Goal: Information Seeking & Learning: Find specific fact

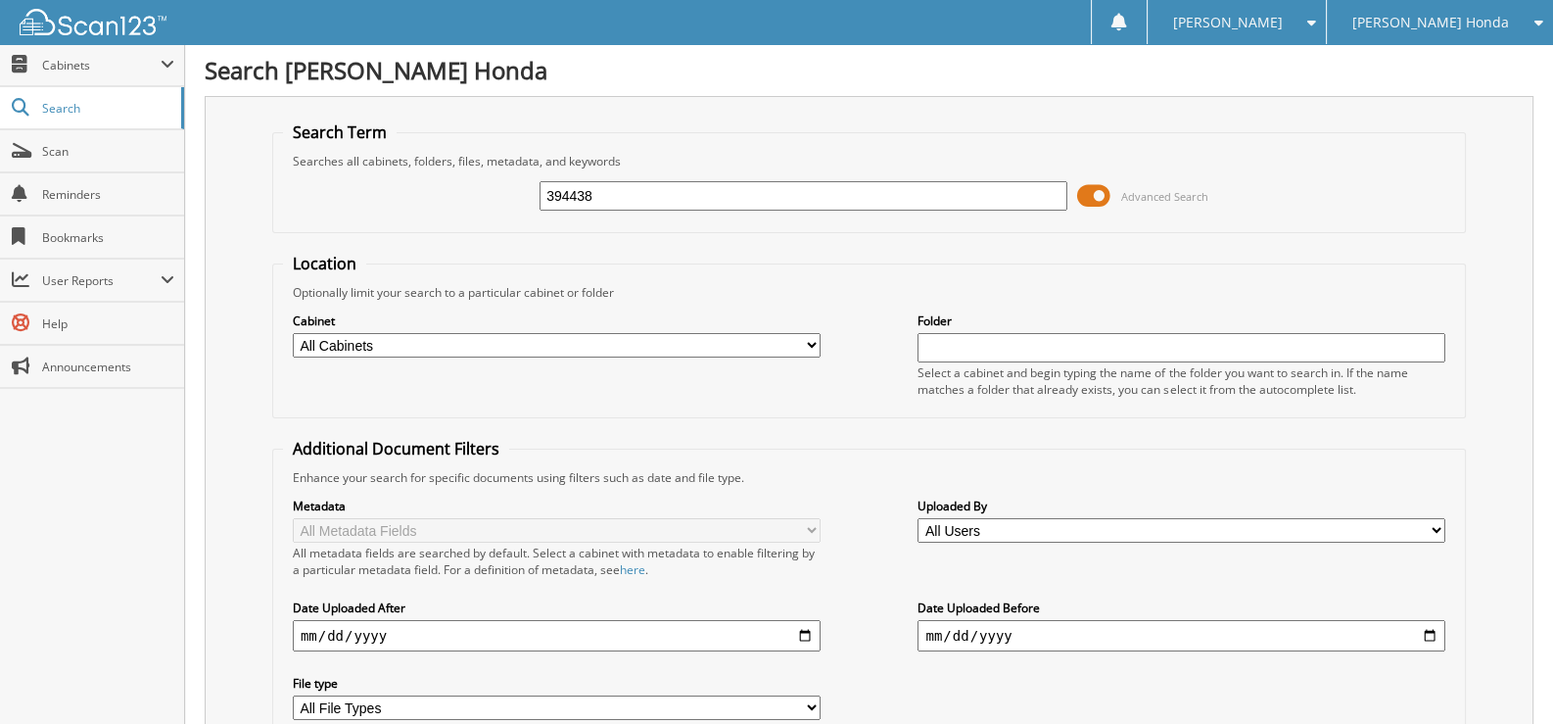
drag, startPoint x: 602, startPoint y: 199, endPoint x: 519, endPoint y: 199, distance: 83.2
click at [519, 199] on div "394438 Advanced Search" at bounding box center [869, 195] width 1172 height 53
type input "799046"
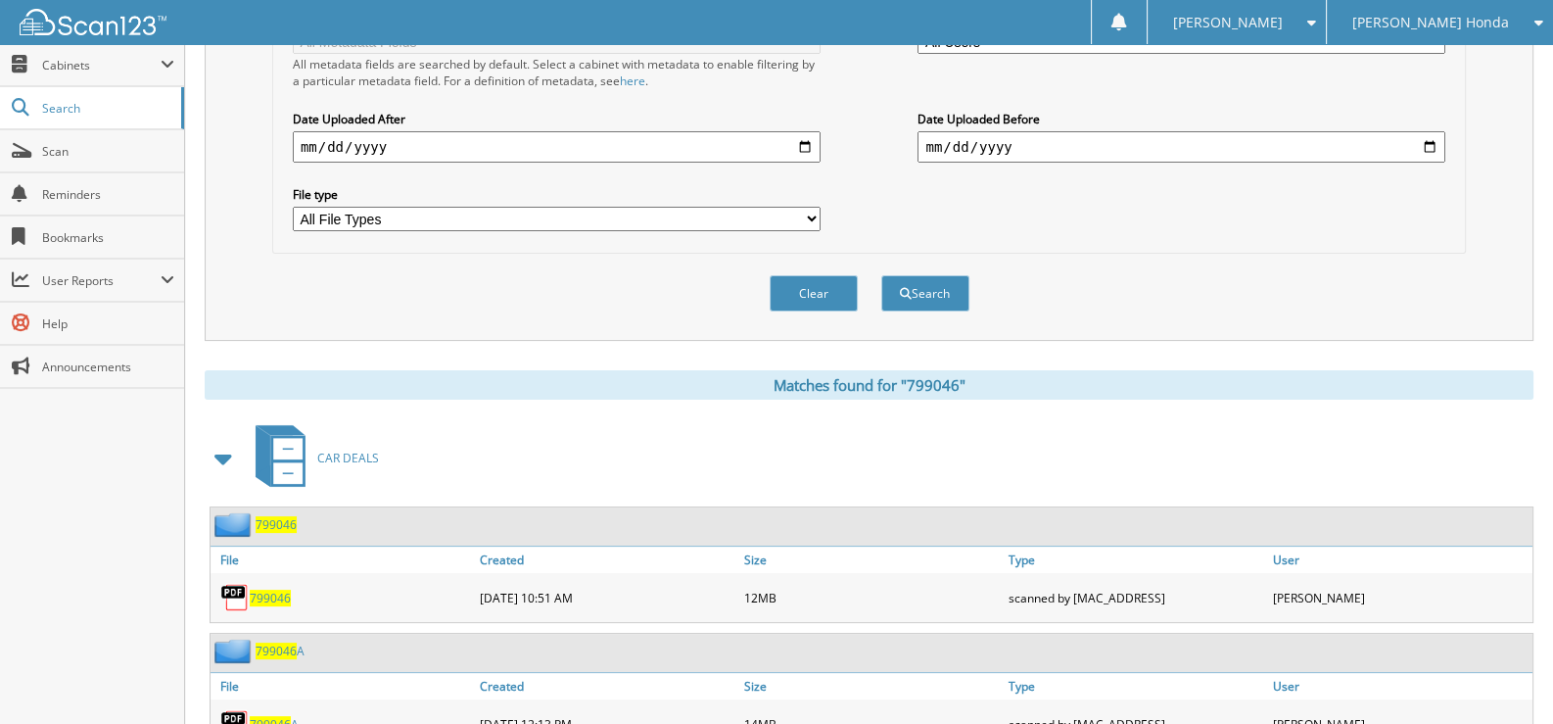
scroll to position [550, 0]
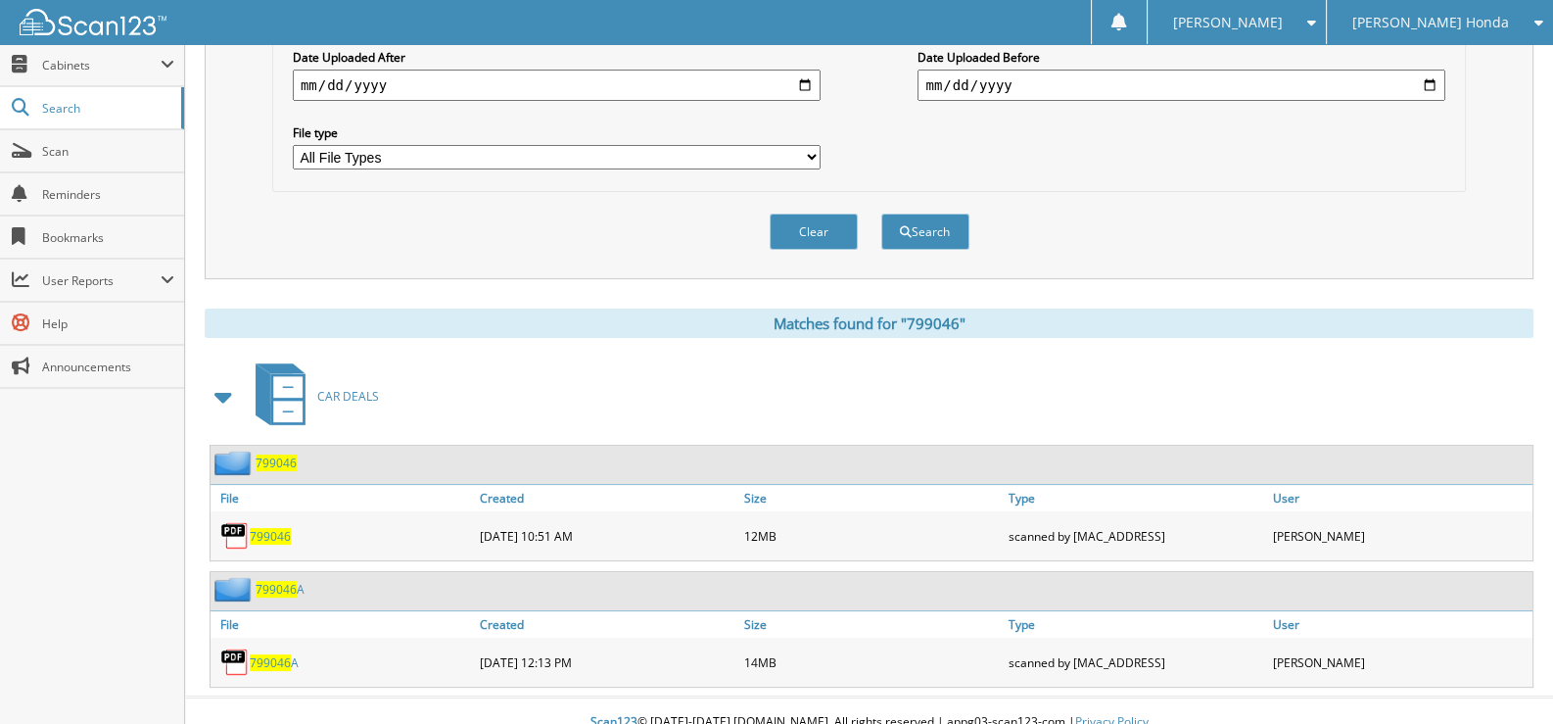
click at [264, 528] on span "799046" at bounding box center [270, 536] width 41 height 17
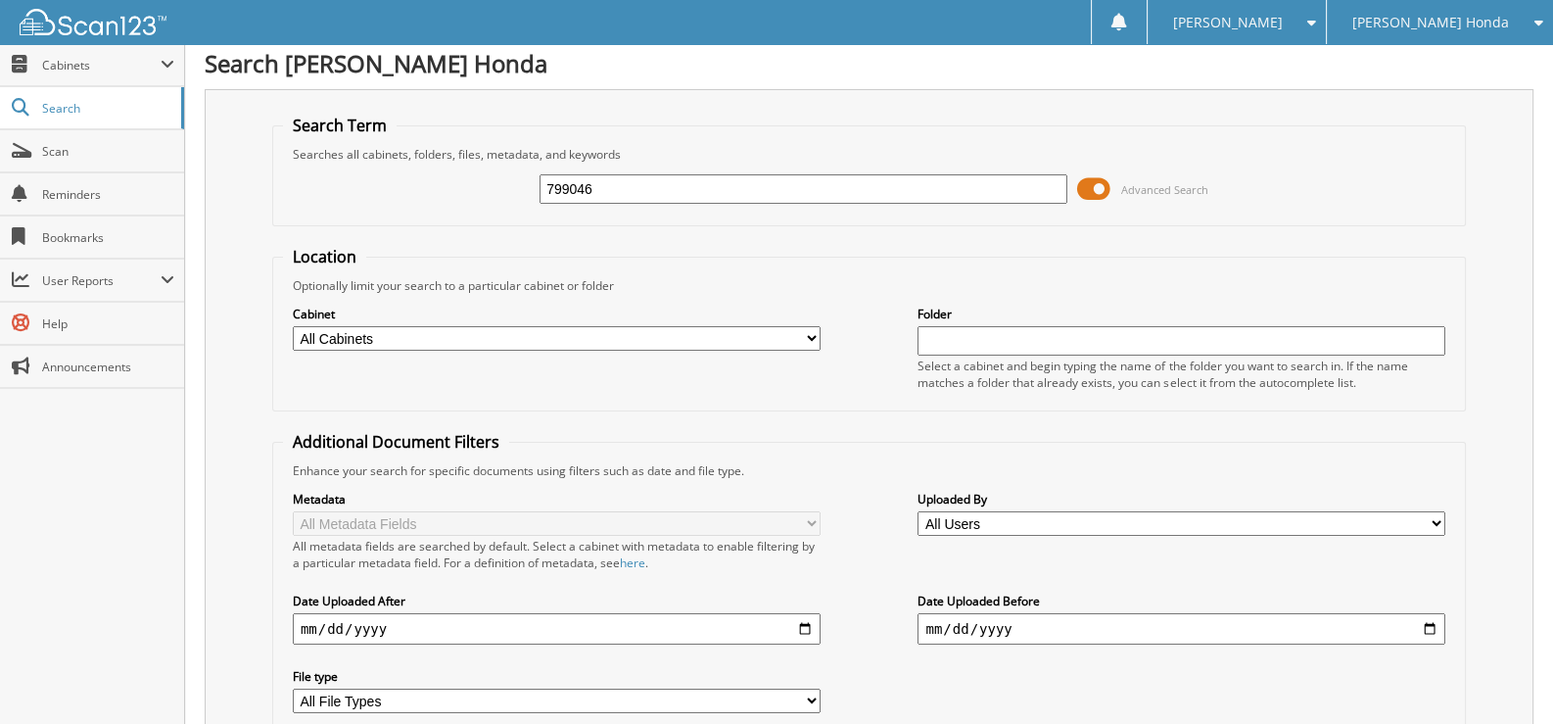
scroll to position [0, 0]
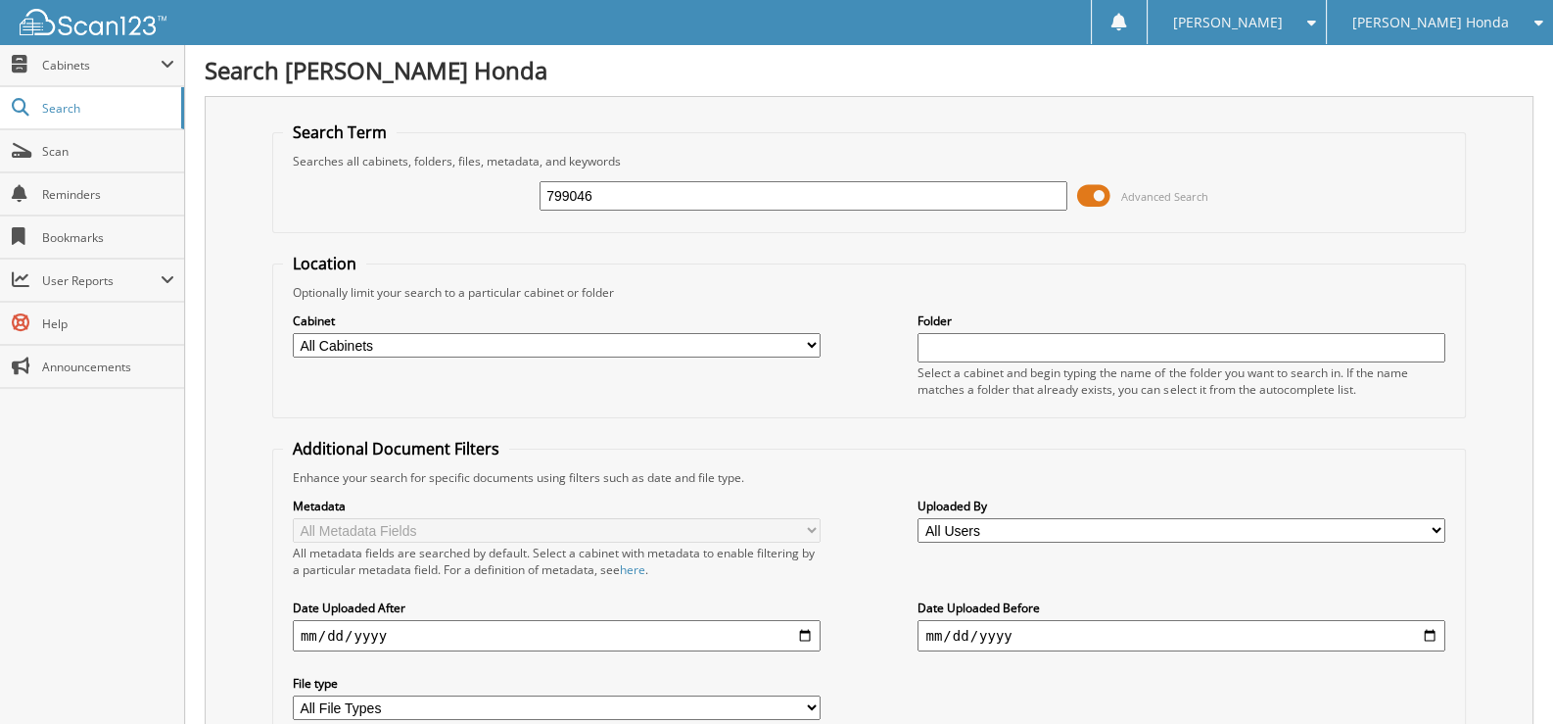
drag, startPoint x: 617, startPoint y: 199, endPoint x: 544, endPoint y: 205, distance: 72.7
click at [544, 205] on input "799046" at bounding box center [804, 195] width 528 height 29
type input "710439"
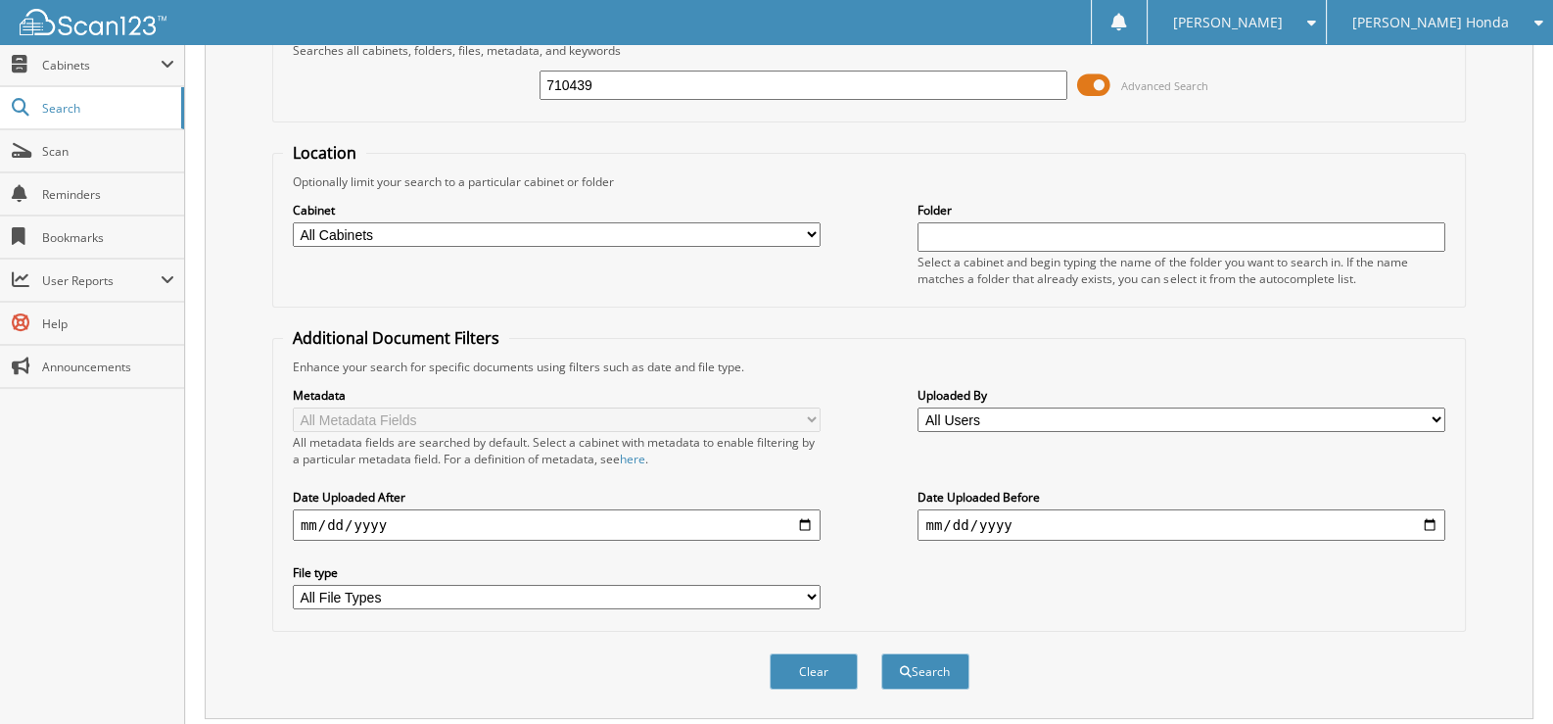
scroll to position [550, 0]
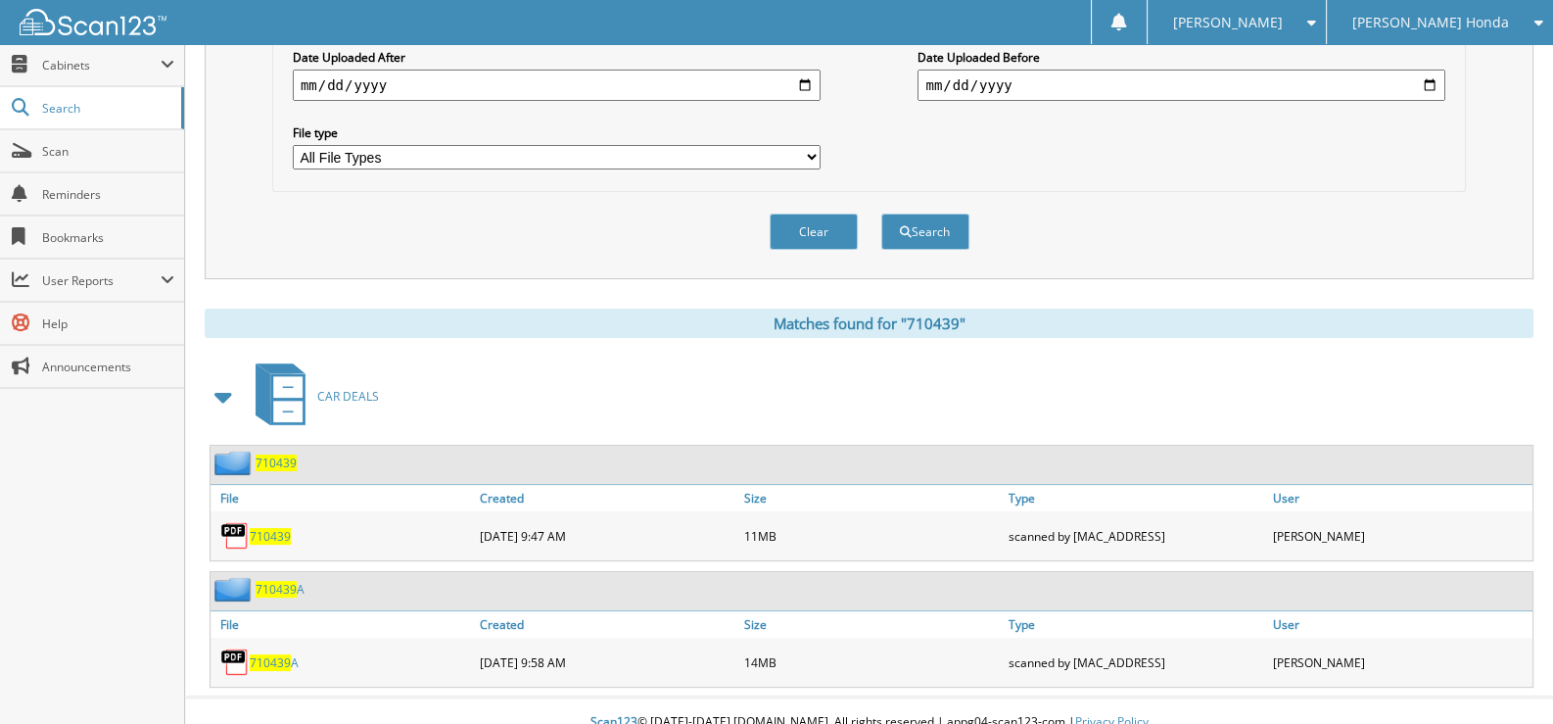
click at [267, 528] on span "710439" at bounding box center [270, 536] width 41 height 17
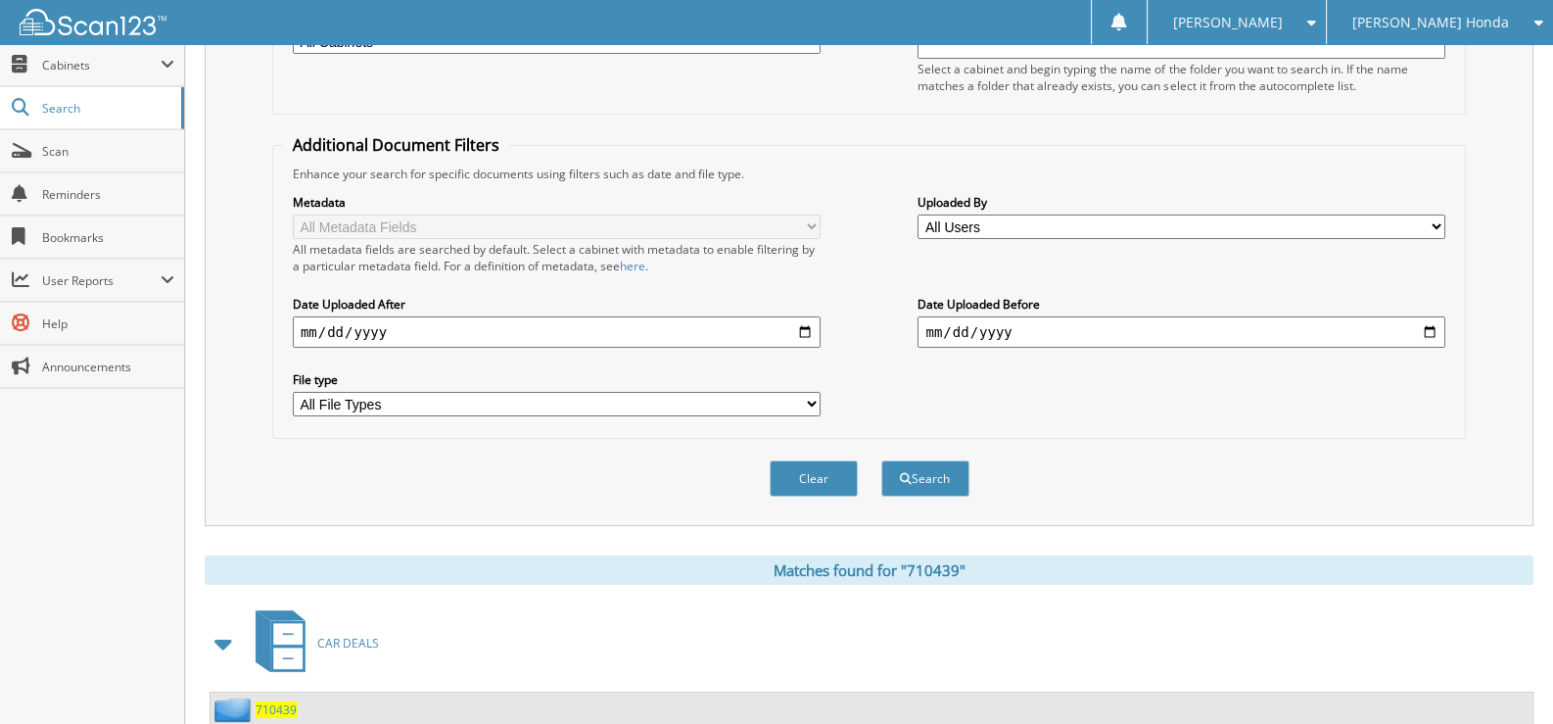
scroll to position [0, 0]
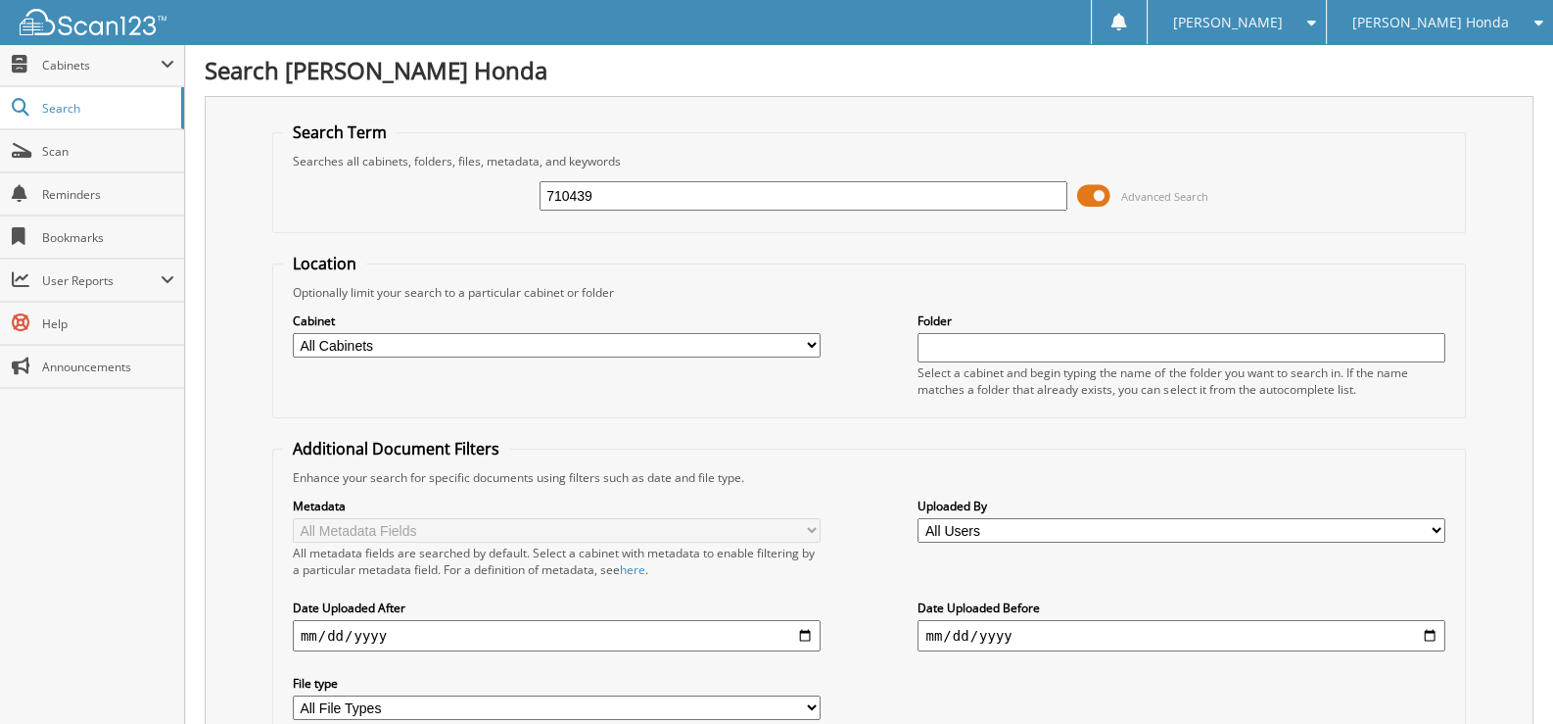
drag, startPoint x: 631, startPoint y: 186, endPoint x: 505, endPoint y: 195, distance: 125.7
click at [505, 195] on div "710439 Advanced Search" at bounding box center [869, 195] width 1172 height 53
type input "576267"
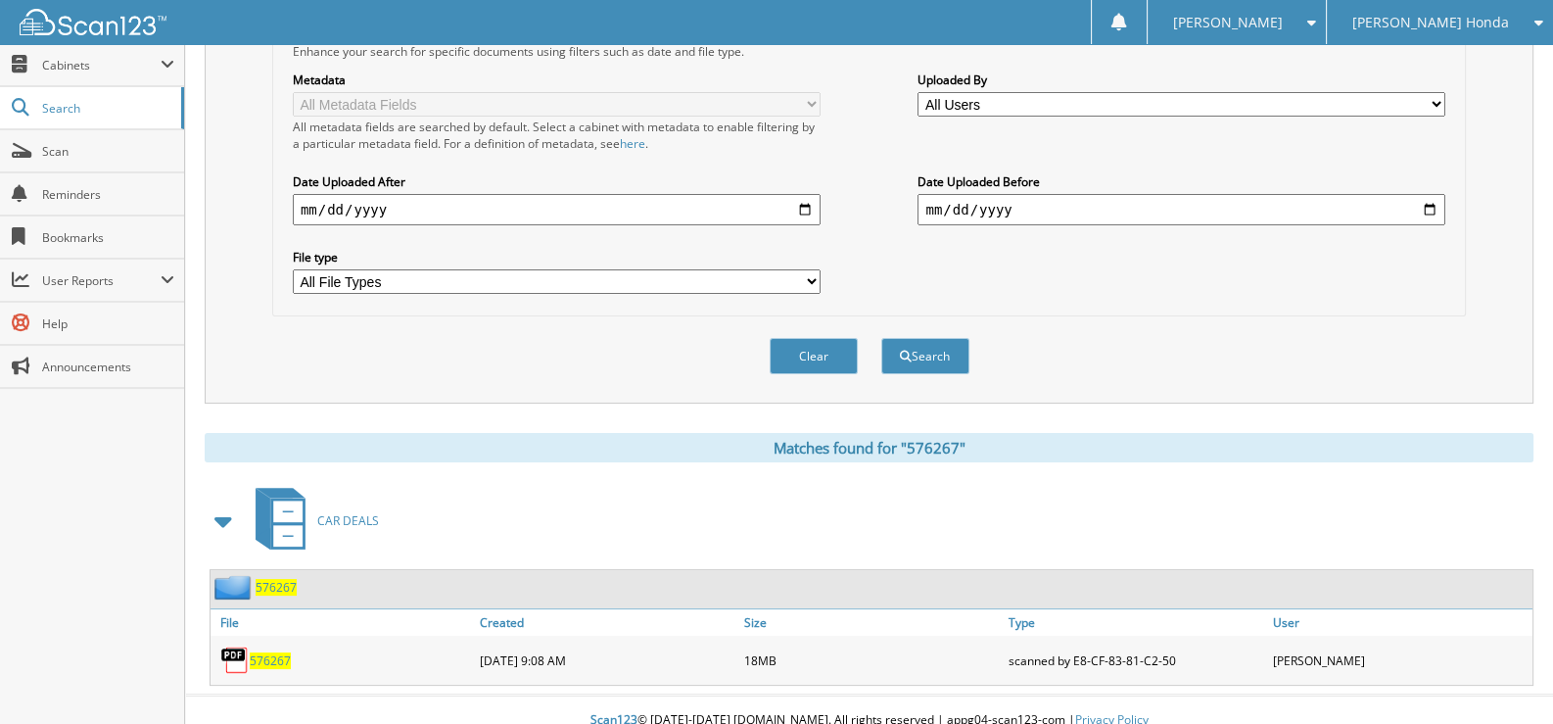
click at [257, 652] on span "576267" at bounding box center [270, 660] width 41 height 17
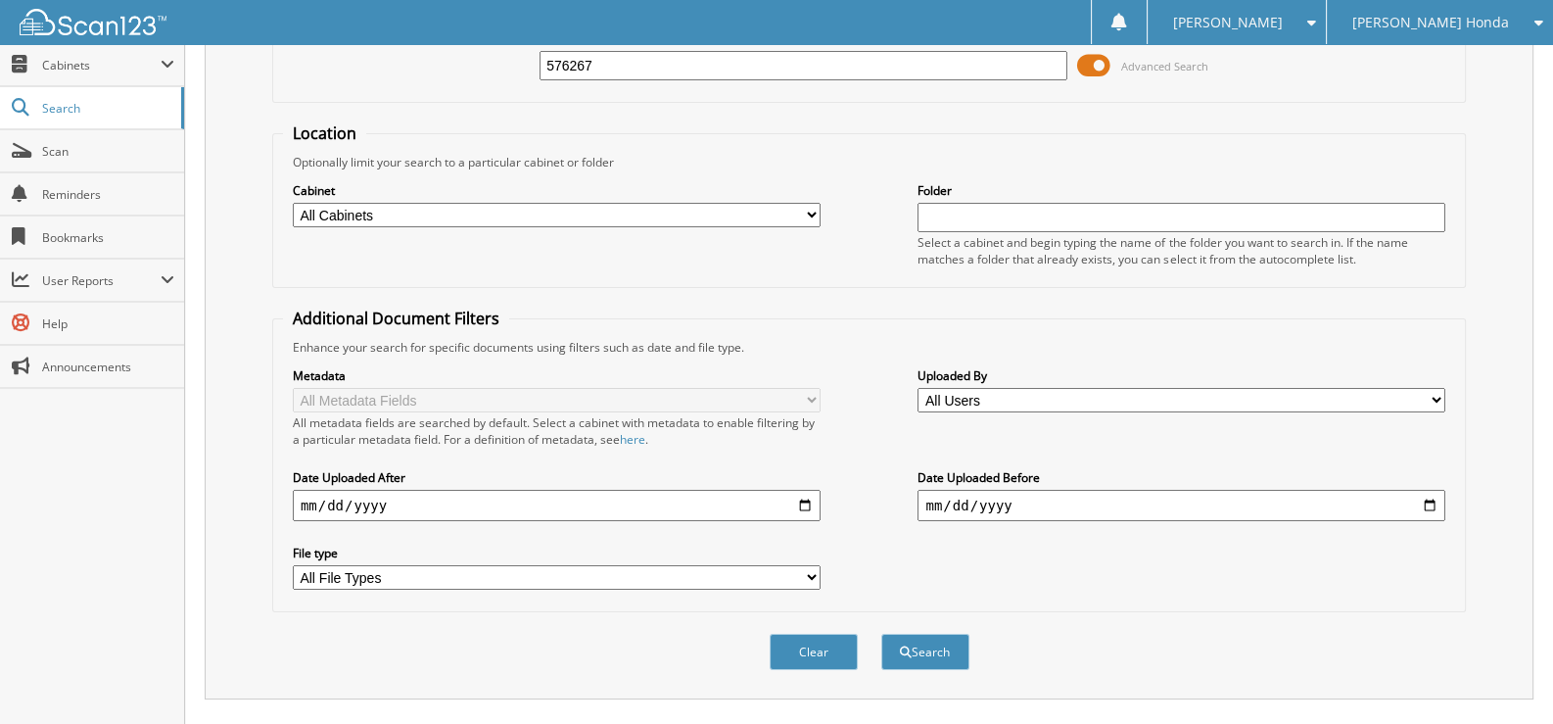
scroll to position [0, 0]
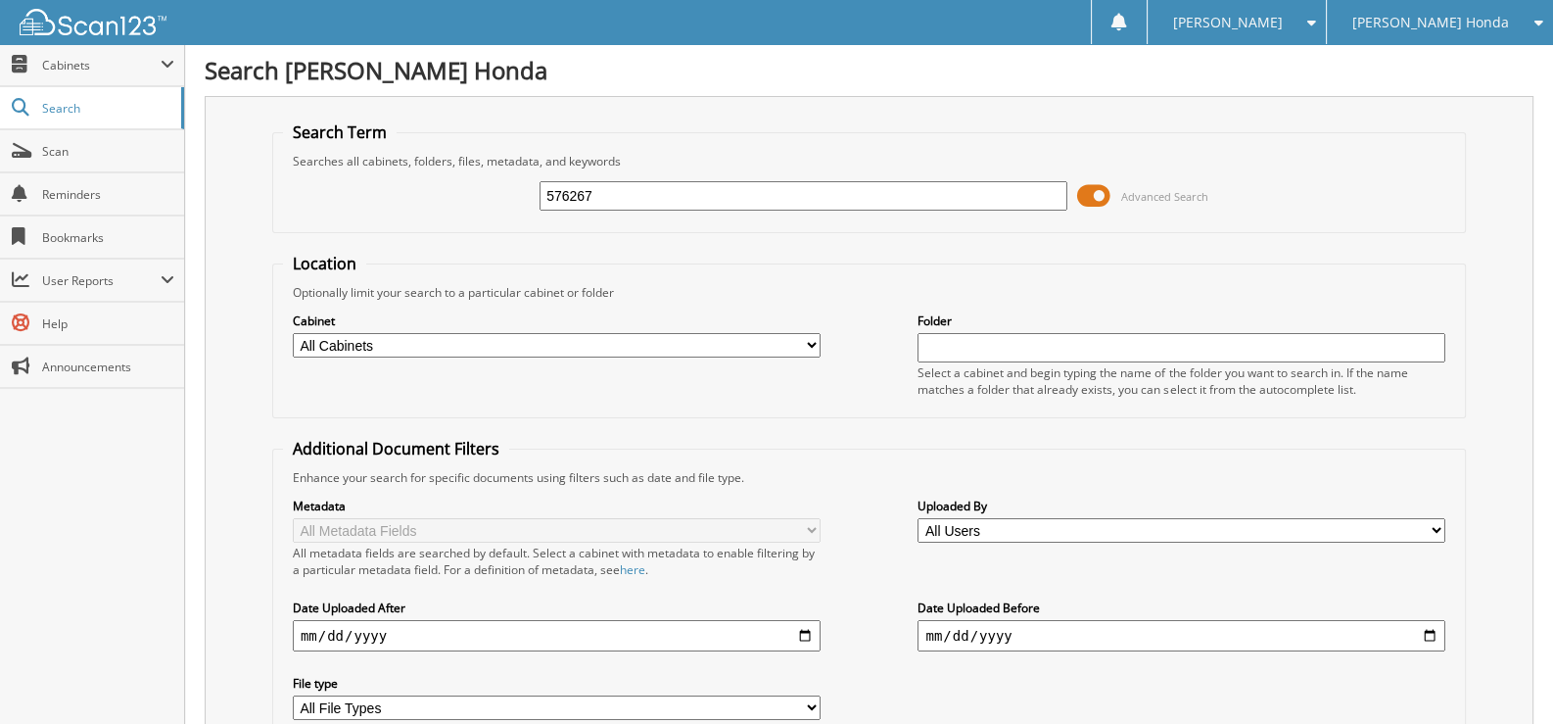
drag, startPoint x: 627, startPoint y: 200, endPoint x: 328, endPoint y: 204, distance: 298.7
click at [331, 203] on div "576267 Advanced Search" at bounding box center [869, 195] width 1172 height 53
type input "575608"
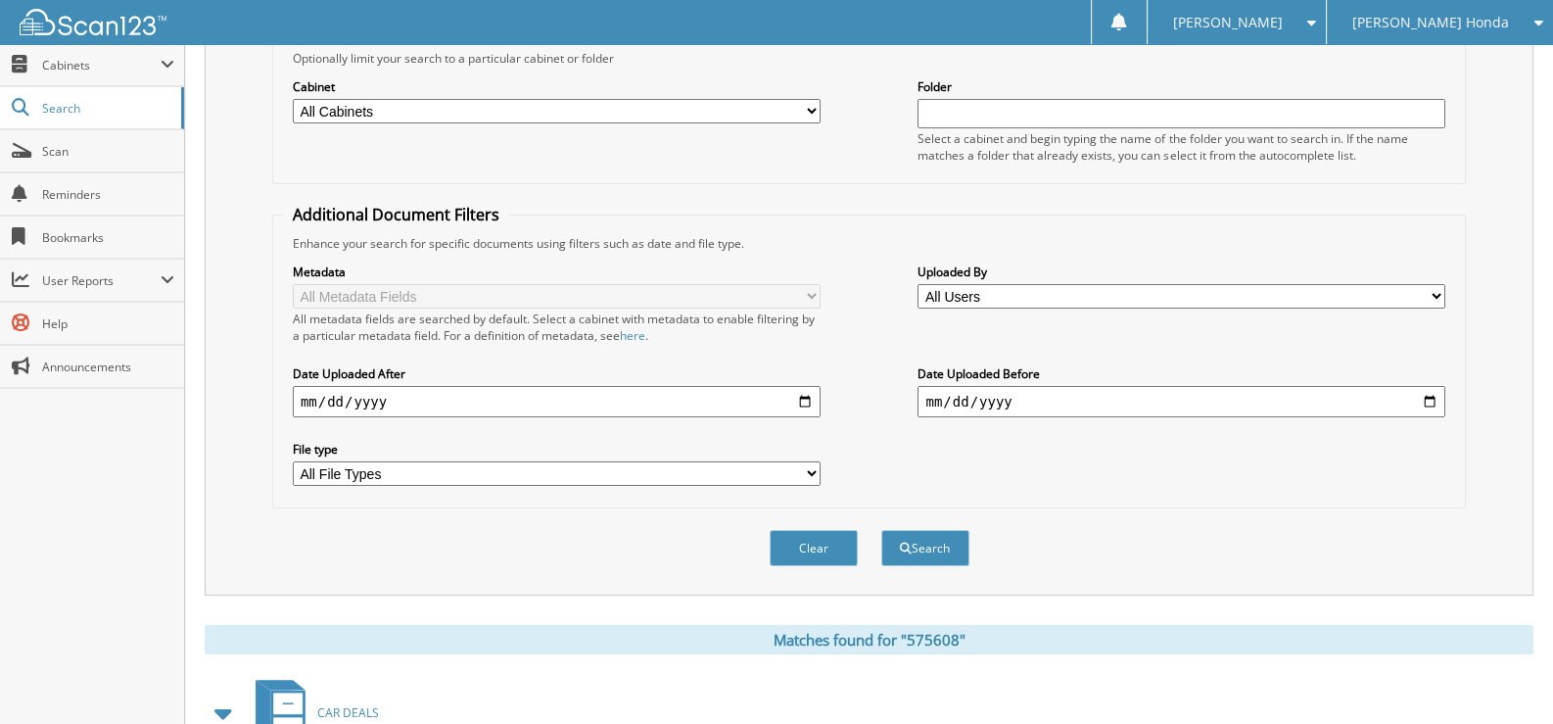
scroll to position [550, 0]
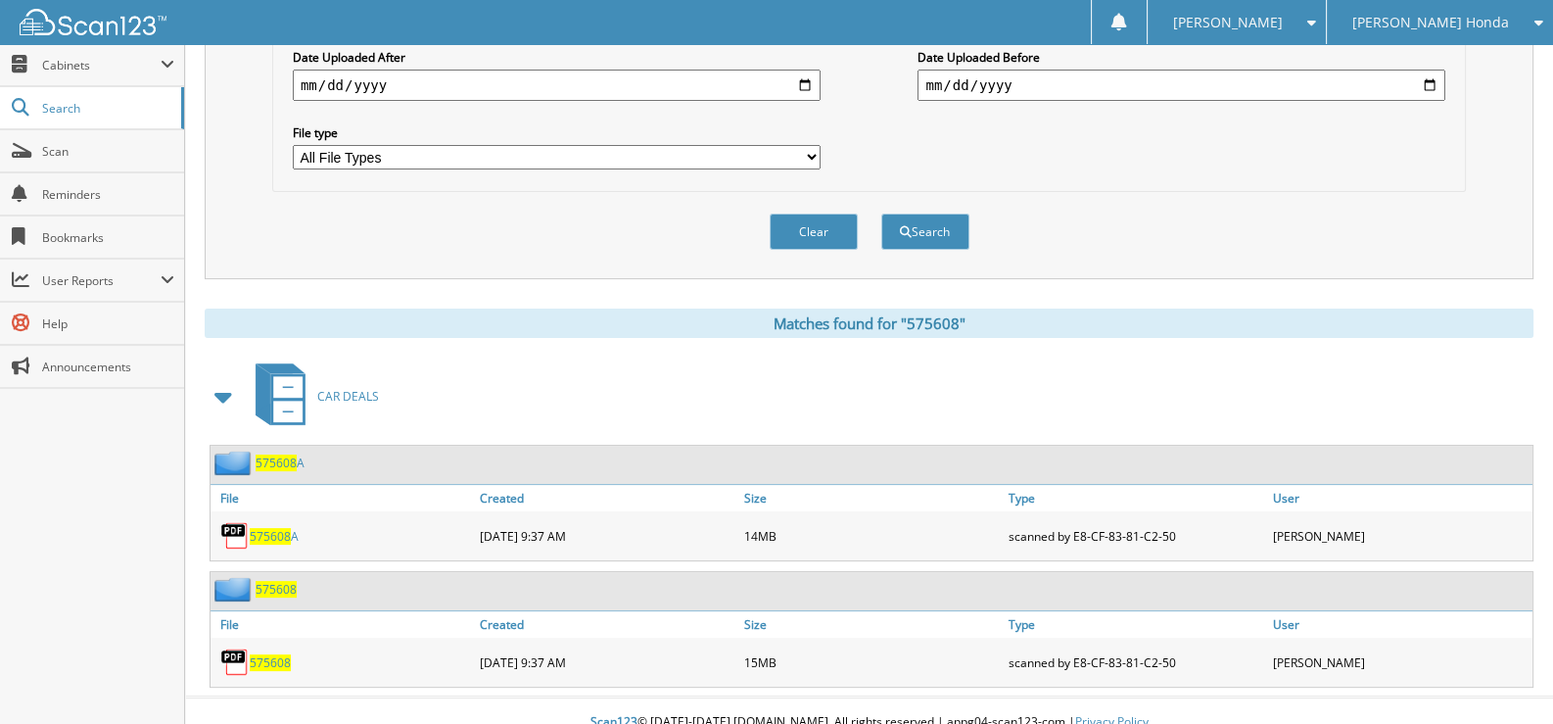
click at [272, 654] on span "575608" at bounding box center [270, 662] width 41 height 17
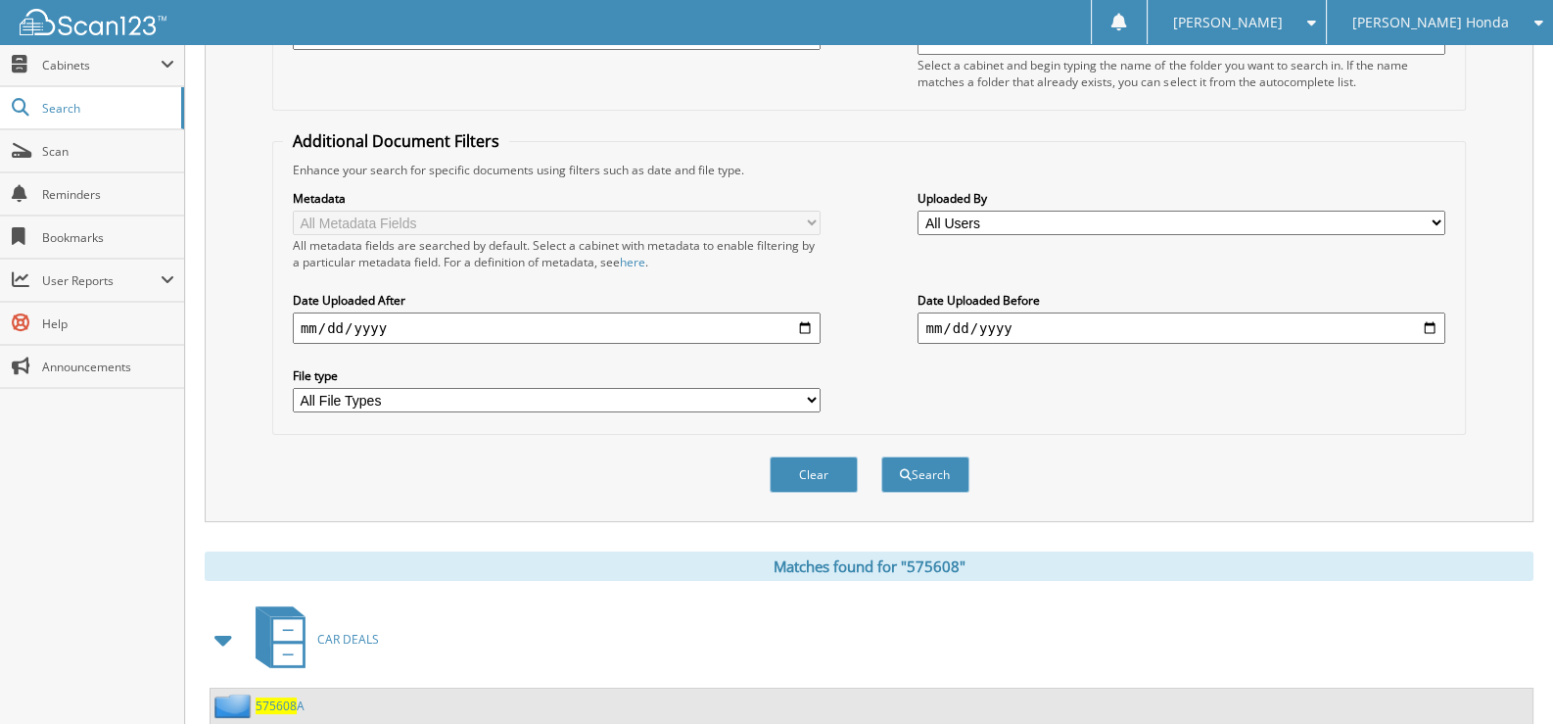
scroll to position [0, 0]
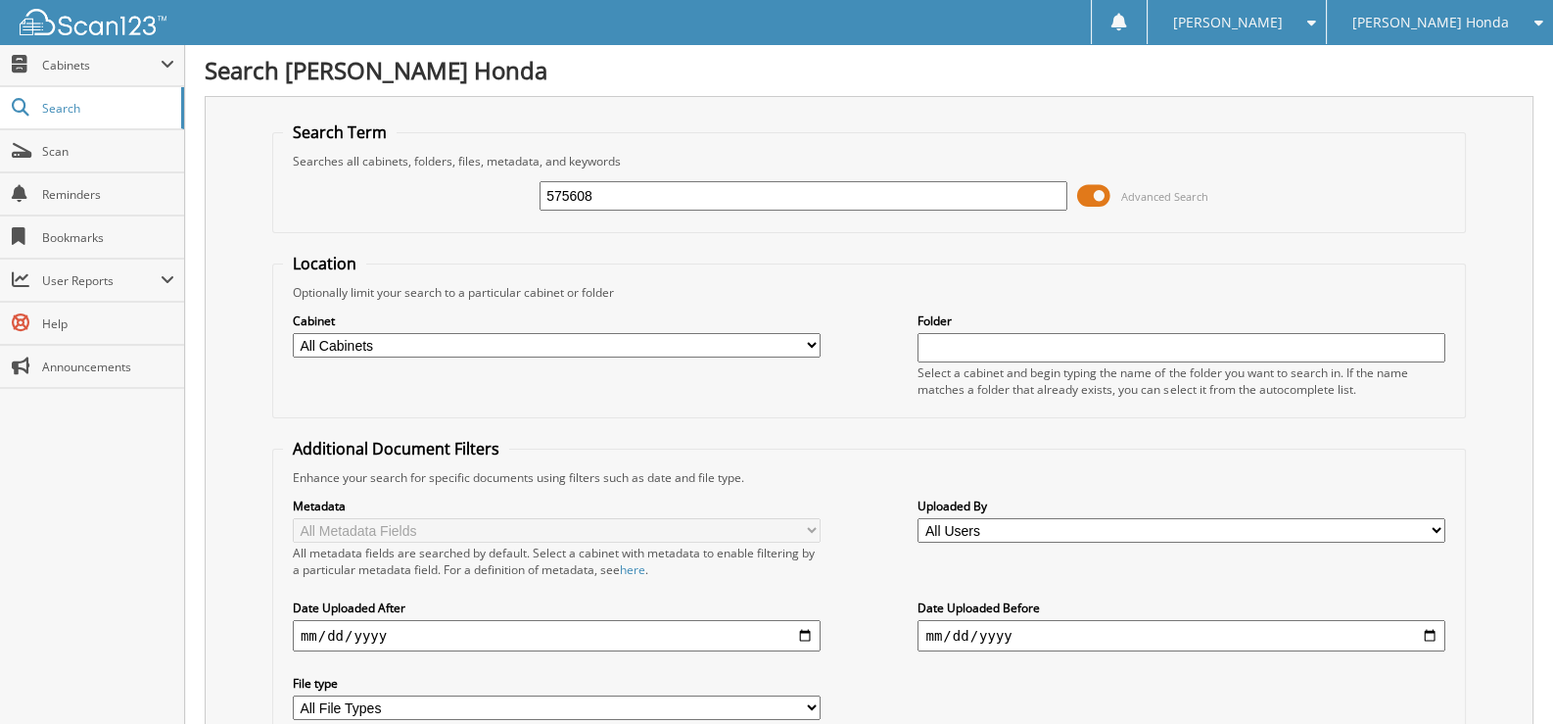
drag, startPoint x: 646, startPoint y: 192, endPoint x: 507, endPoint y: 189, distance: 139.1
click at [507, 189] on div "575608 Advanced Search" at bounding box center [869, 195] width 1172 height 53
type input "576153a"
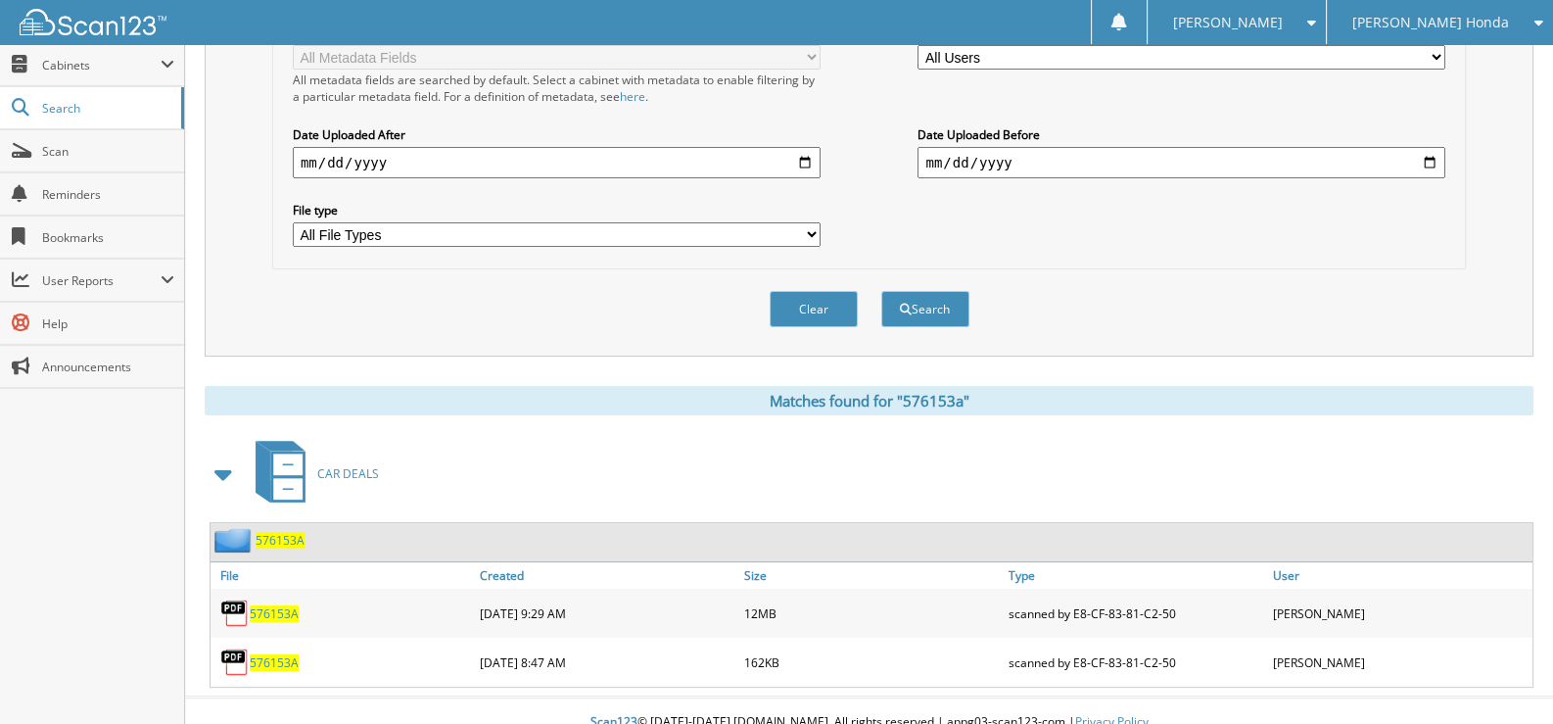
scroll to position [475, 0]
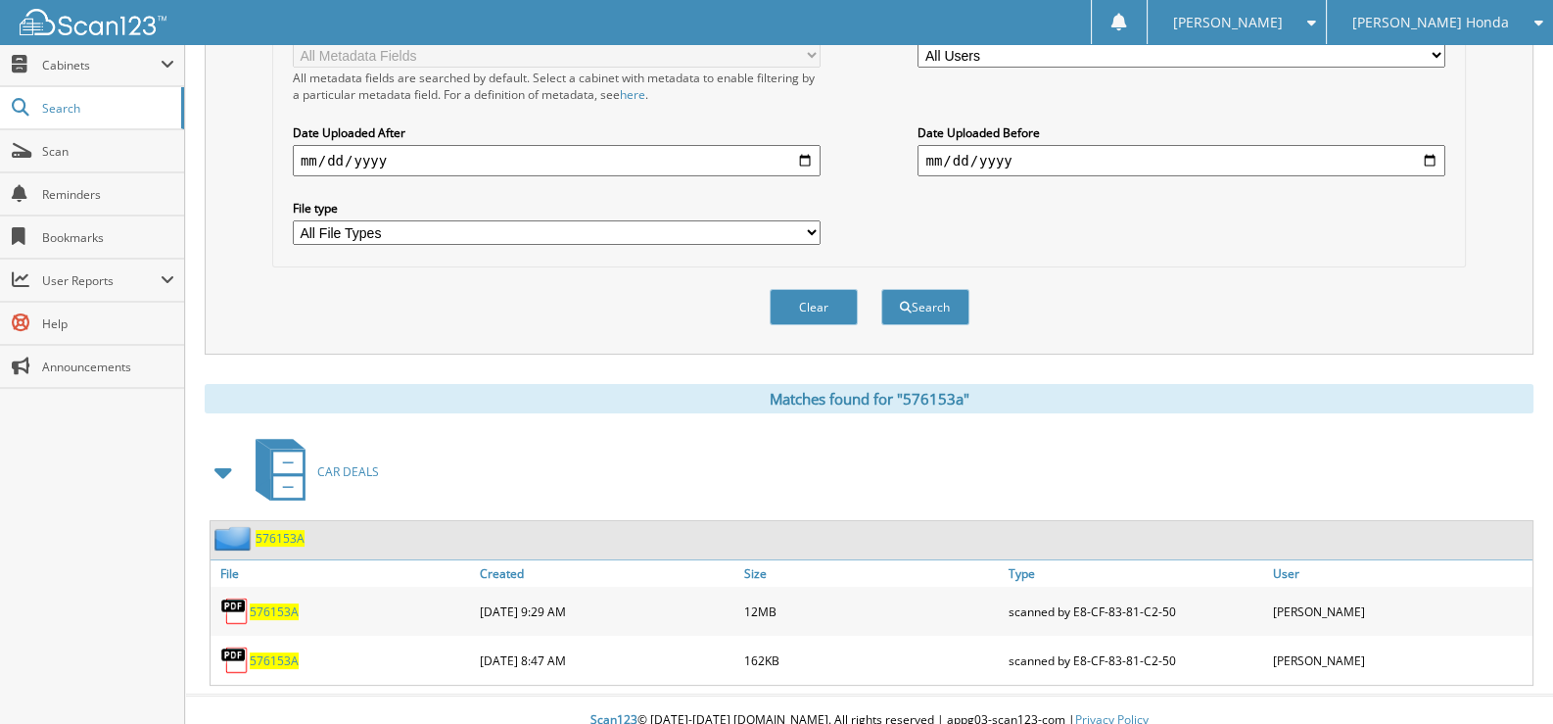
click at [276, 603] on span "576153A" at bounding box center [274, 611] width 49 height 17
click at [287, 652] on span "576153A" at bounding box center [274, 660] width 49 height 17
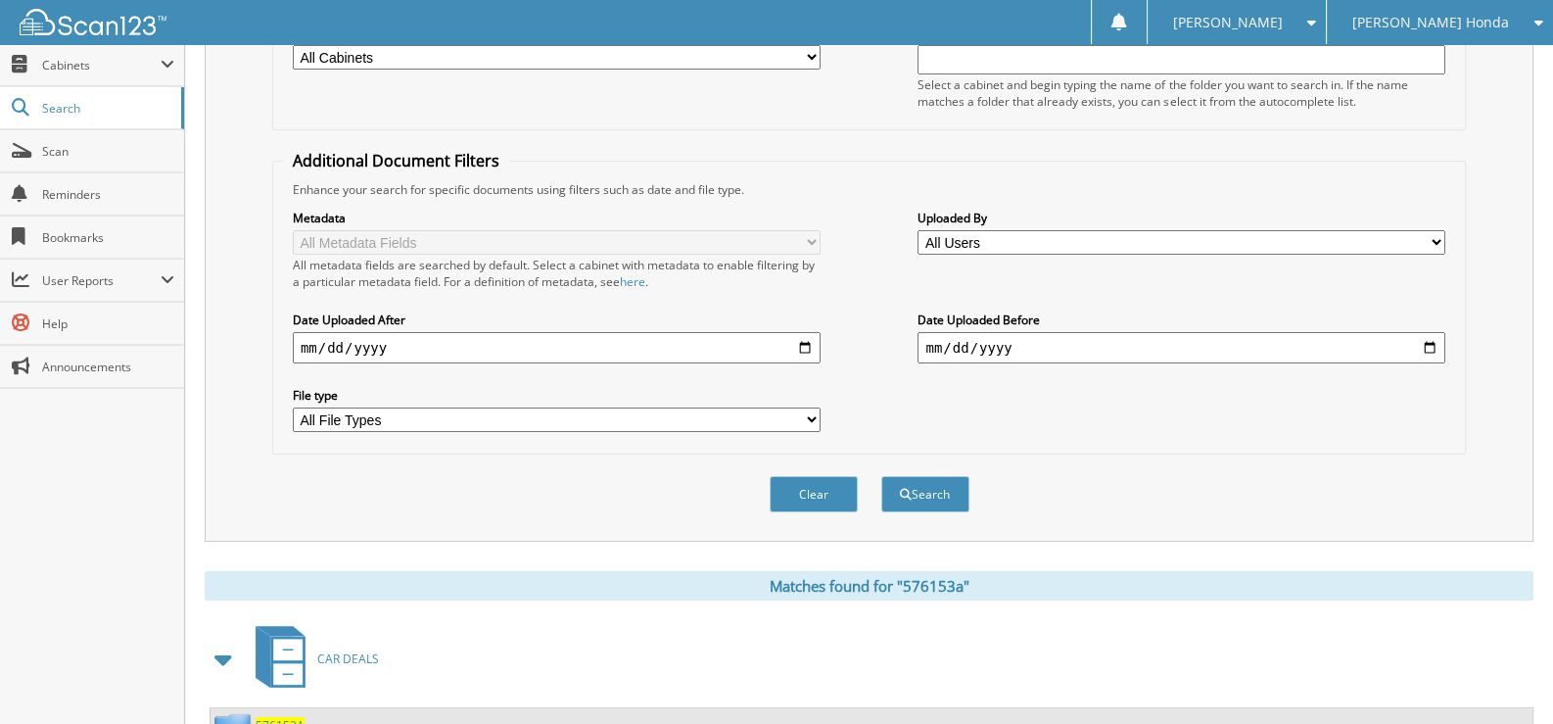
scroll to position [0, 0]
